Goal: Task Accomplishment & Management: Use online tool/utility

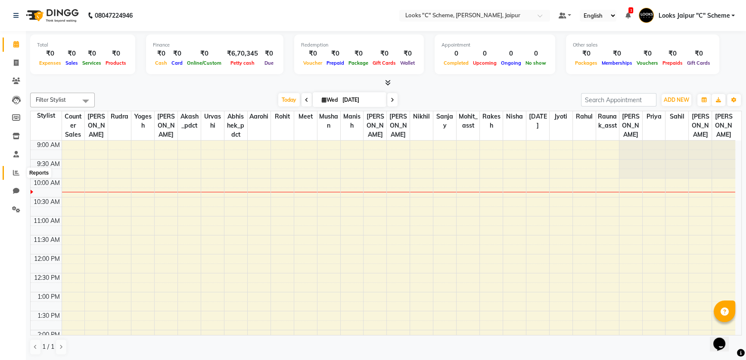
click at [19, 175] on icon at bounding box center [16, 172] width 6 height 6
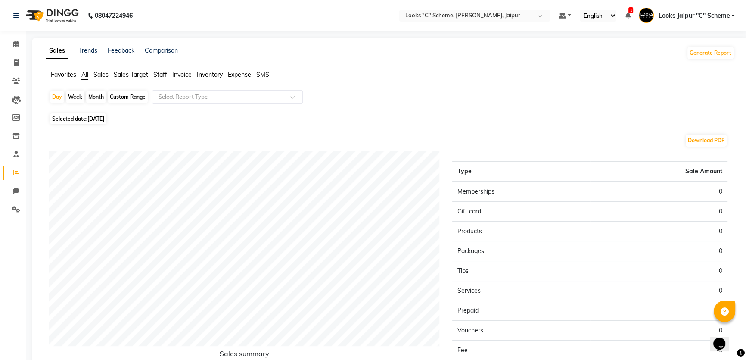
click at [99, 72] on span "Sales" at bounding box center [101, 75] width 15 height 8
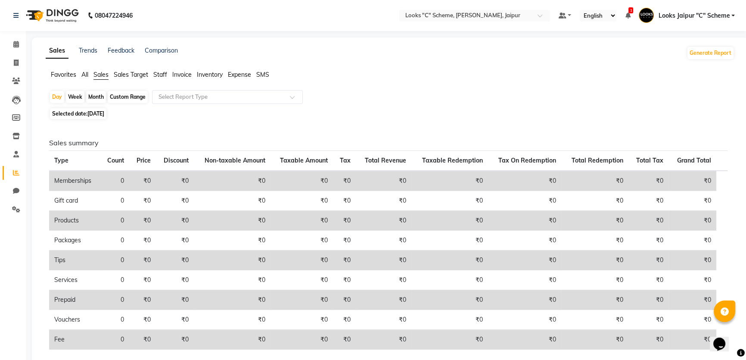
click at [162, 72] on span "Staff" at bounding box center [160, 75] width 14 height 8
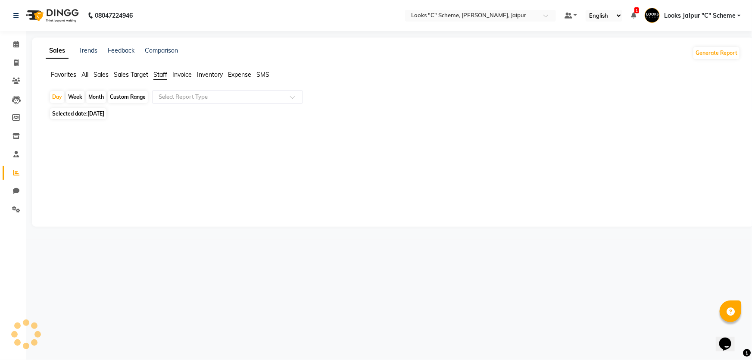
click at [100, 116] on span "[DATE]" at bounding box center [95, 113] width 17 height 6
select select "9"
select select "2025"
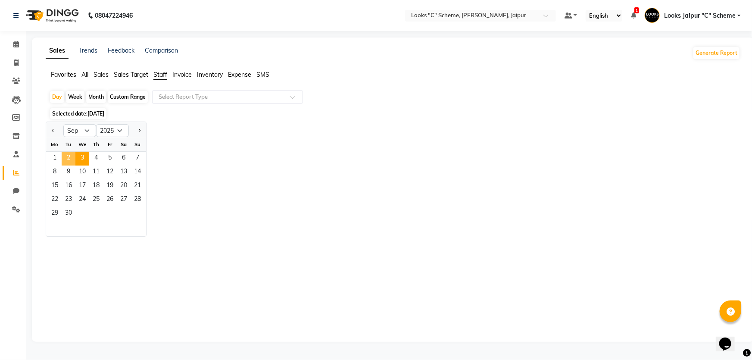
click at [69, 159] on span "2" at bounding box center [69, 159] width 14 height 14
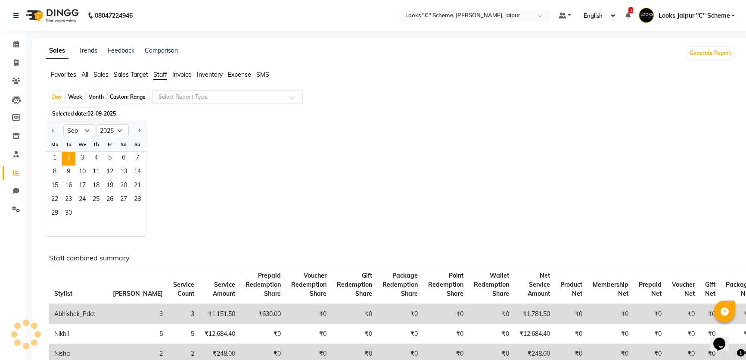
click at [345, 142] on div "Jan Feb Mar Apr May Jun [DATE] Aug Sep Oct Nov [DATE] 2016 2017 2018 2019 2020 …" at bounding box center [390, 179] width 689 height 115
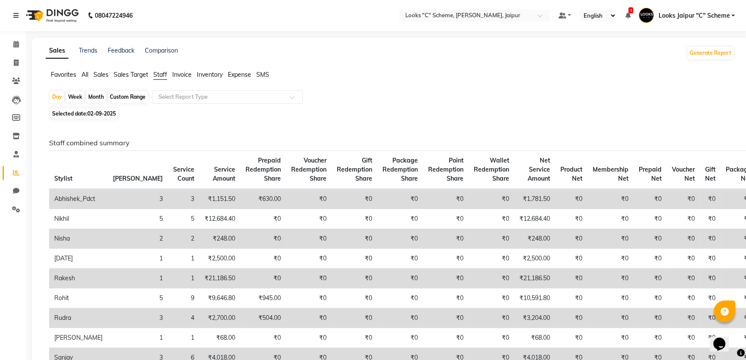
click at [114, 113] on span "02-09-2025" at bounding box center [101, 113] width 28 height 6
select select "9"
select select "2025"
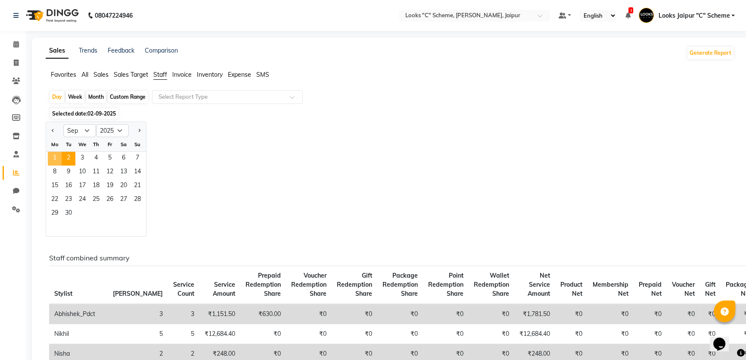
click at [58, 158] on span "1" at bounding box center [55, 159] width 14 height 14
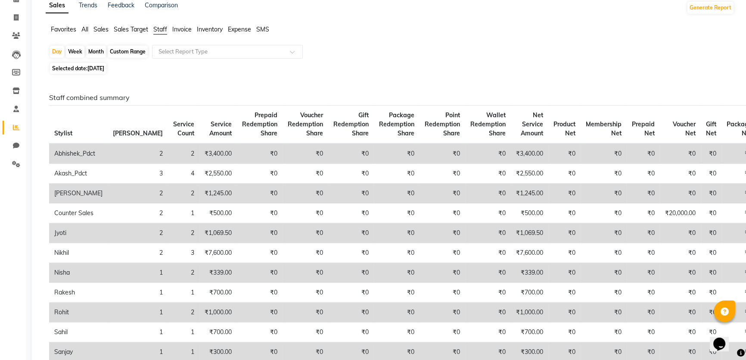
scroll to position [39, 0]
